Goal: Task Accomplishment & Management: Manage account settings

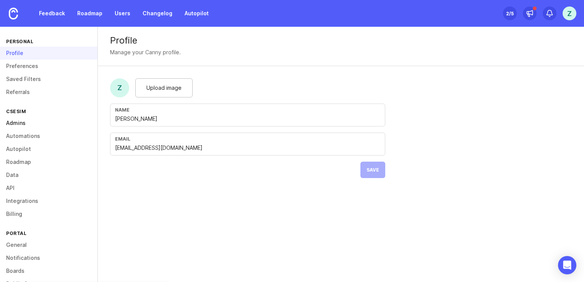
click at [9, 121] on link "Admins" at bounding box center [48, 123] width 97 height 13
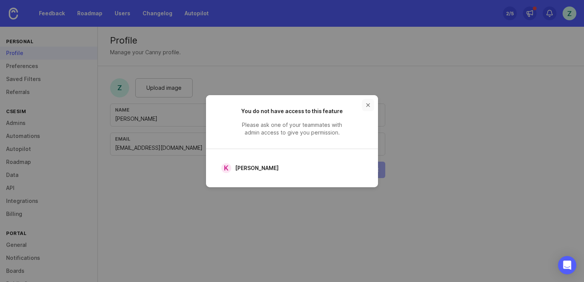
click at [371, 109] on button "close button" at bounding box center [368, 105] width 12 height 12
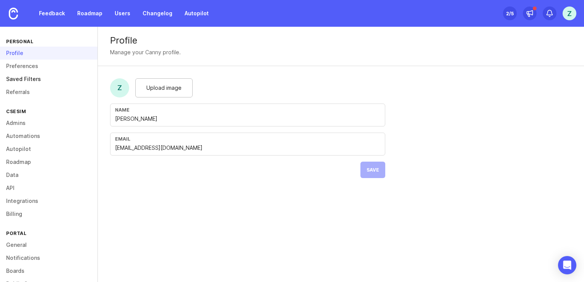
click at [39, 73] on link "Saved Filters" at bounding box center [48, 79] width 97 height 13
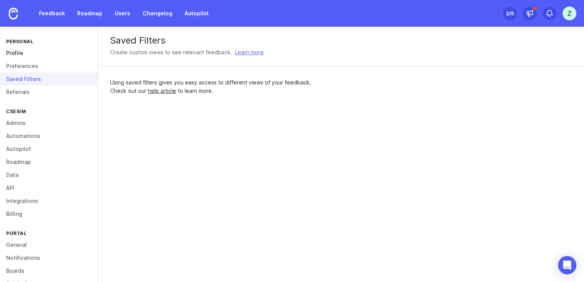
drag, startPoint x: 39, startPoint y: 63, endPoint x: 81, endPoint y: 47, distance: 45.4
